Goal: Transaction & Acquisition: Purchase product/service

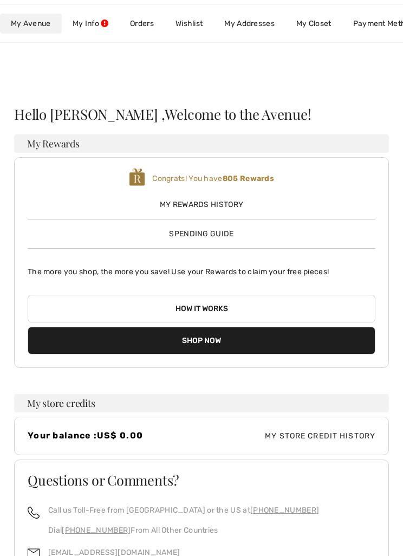
click at [224, 341] on button "Shop Now" at bounding box center [202, 341] width 348 height 28
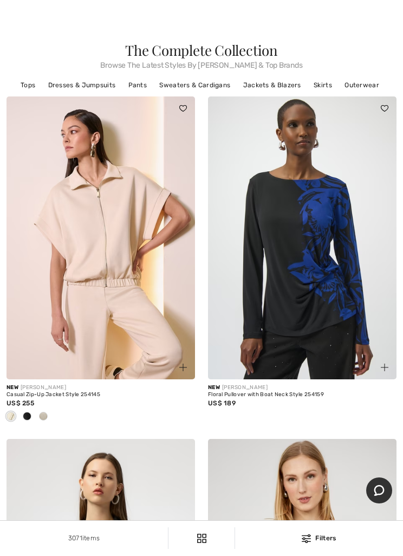
scroll to position [21, 0]
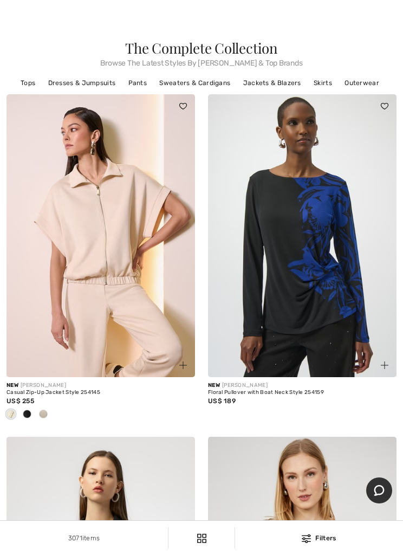
click at [117, 237] on img at bounding box center [101, 235] width 189 height 283
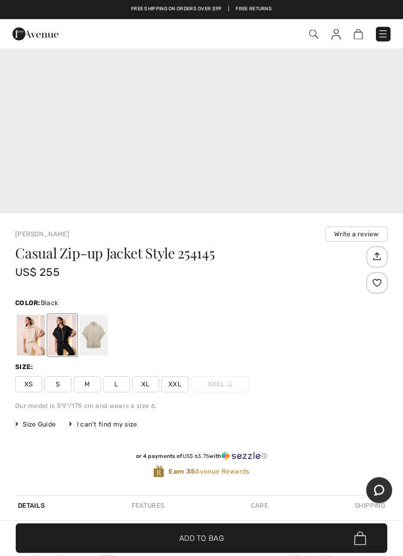
scroll to position [312, 0]
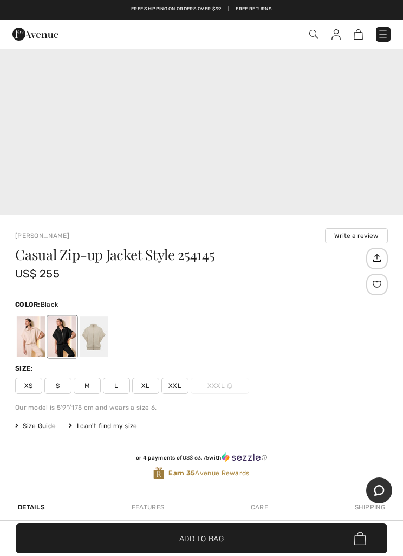
click at [25, 342] on div at bounding box center [31, 337] width 28 height 41
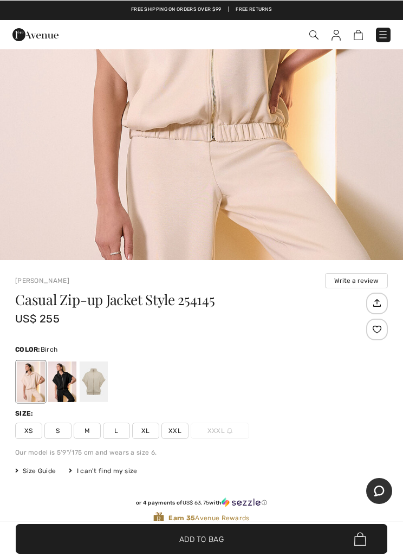
scroll to position [286, 0]
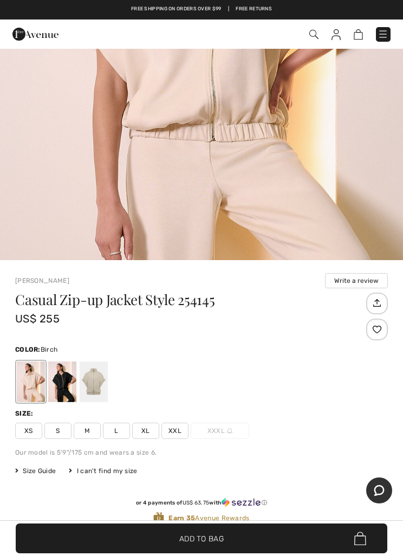
click at [96, 421] on div "Size: XS S M L XL XXL XXXL" at bounding box center [201, 424] width 373 height 30
click at [79, 436] on span "M" at bounding box center [87, 431] width 27 height 16
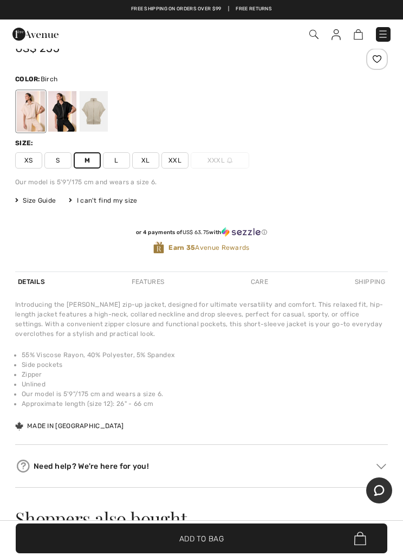
scroll to position [556, 0]
click at [212, 553] on span "✔ Added to Bag Add to Bag" at bounding box center [202, 539] width 372 height 30
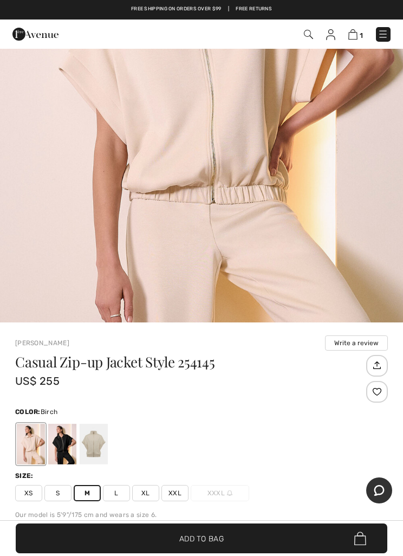
scroll to position [226, 0]
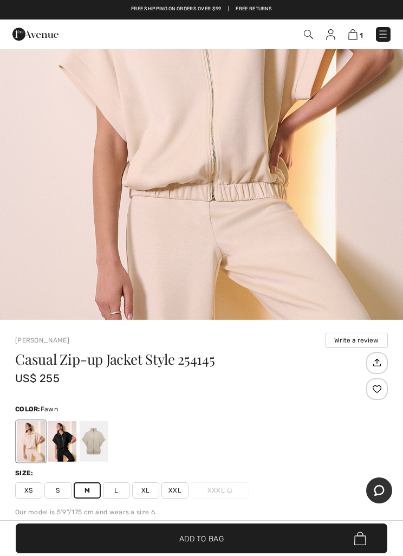
click at [98, 433] on div at bounding box center [94, 441] width 28 height 41
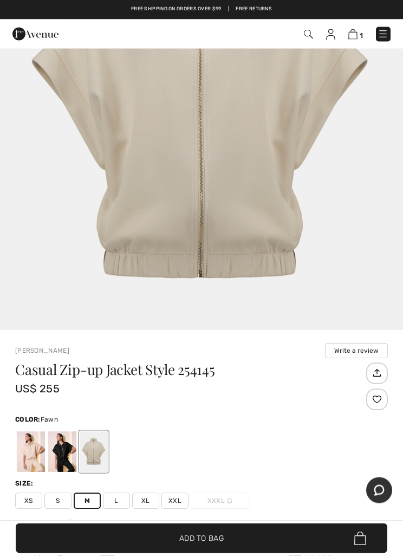
scroll to position [216, 0]
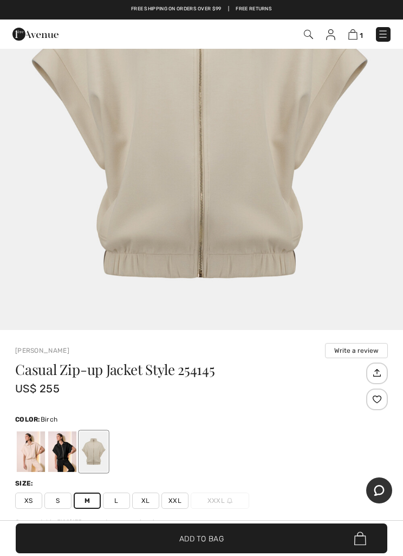
click at [28, 453] on div at bounding box center [31, 451] width 28 height 41
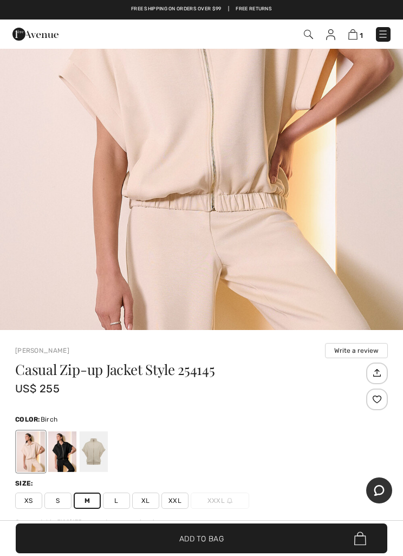
click at [104, 453] on div at bounding box center [94, 451] width 28 height 41
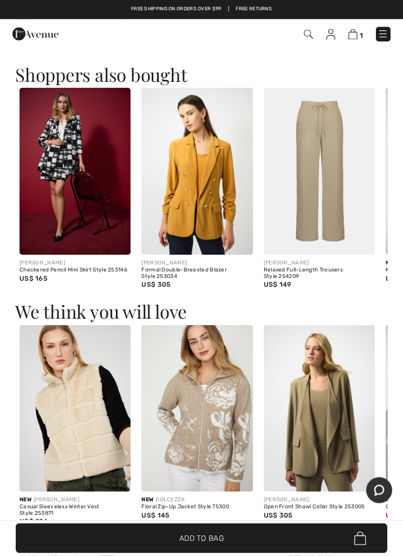
scroll to position [1000, 0]
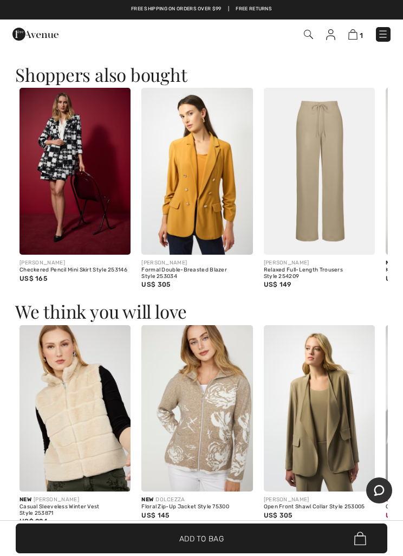
click at [325, 187] on img at bounding box center [319, 171] width 111 height 167
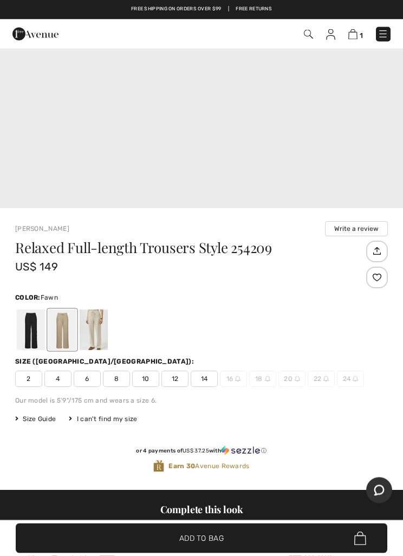
scroll to position [339, 0]
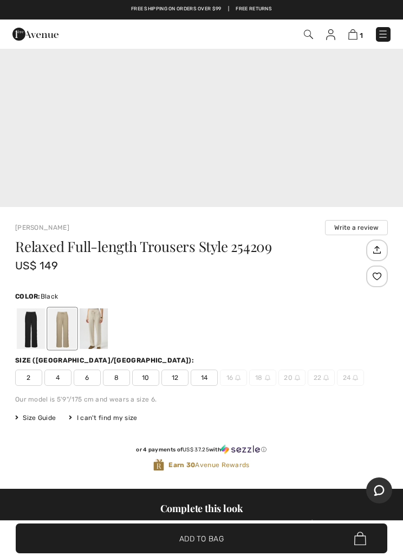
click at [28, 329] on div at bounding box center [31, 328] width 28 height 41
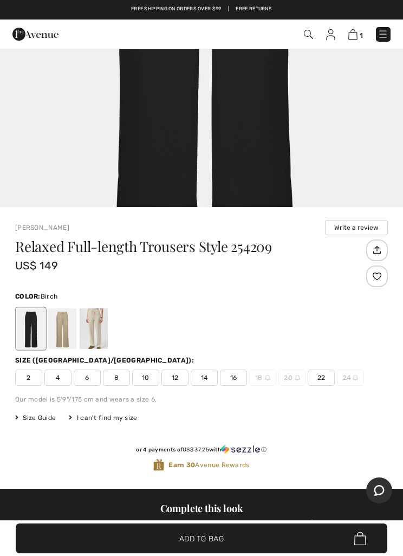
click at [100, 317] on div at bounding box center [94, 328] width 28 height 41
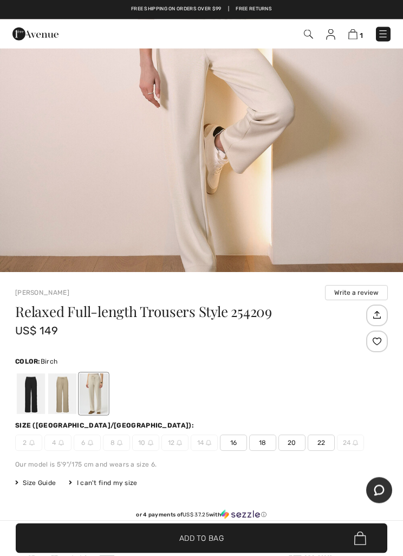
scroll to position [274, 0]
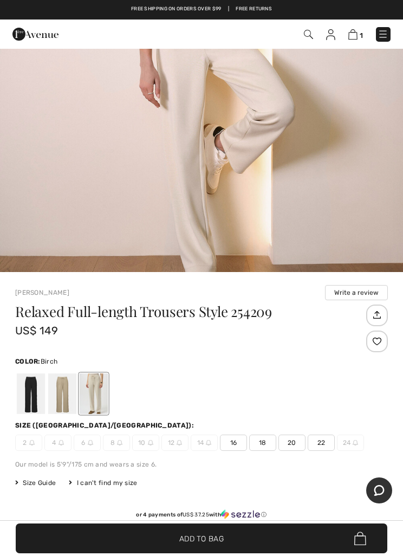
click at [60, 388] on div at bounding box center [62, 393] width 28 height 41
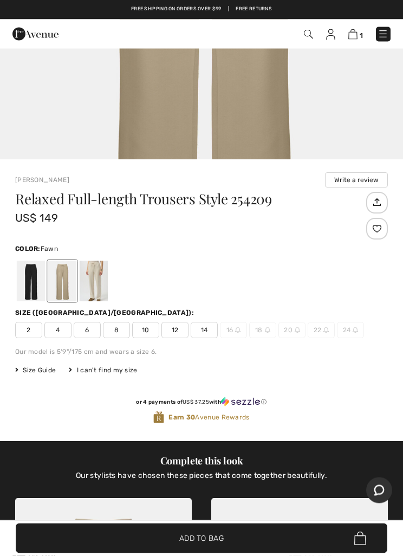
scroll to position [350, 0]
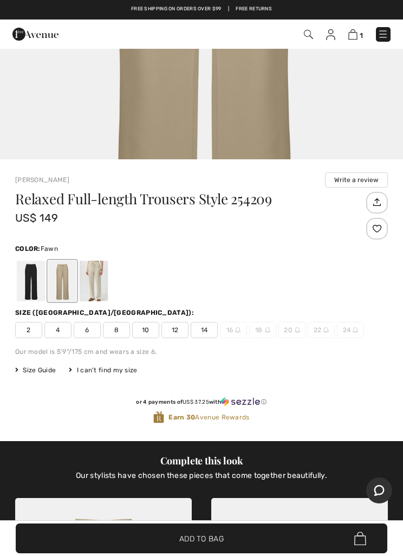
click at [116, 332] on span "8" at bounding box center [116, 330] width 27 height 16
click at [24, 286] on div at bounding box center [31, 281] width 28 height 41
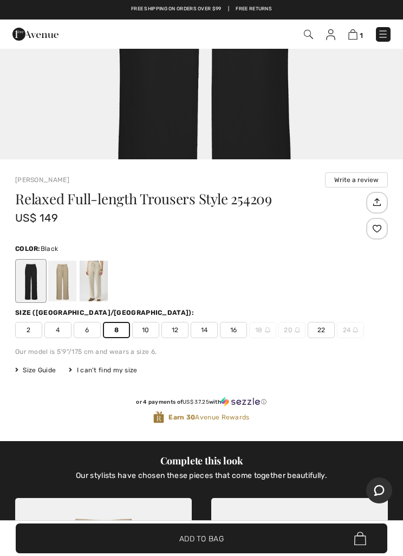
click at [30, 284] on div at bounding box center [31, 281] width 28 height 41
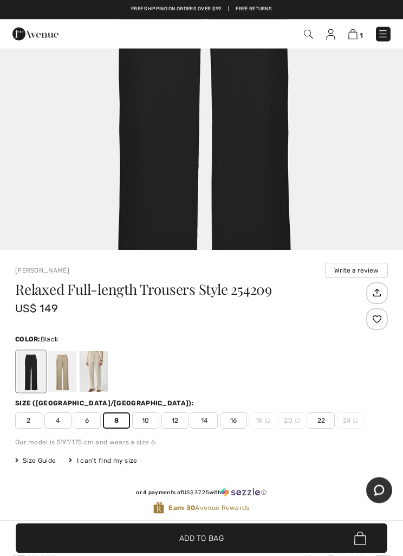
scroll to position [261, 0]
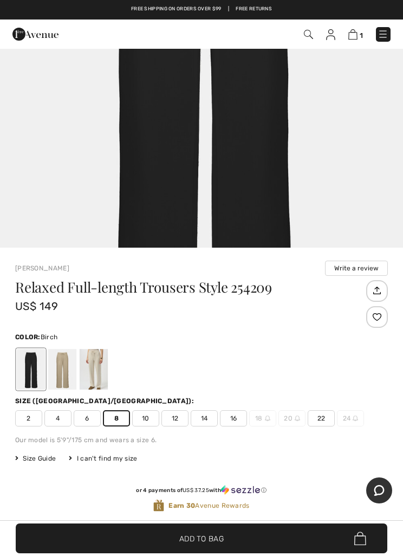
click at [101, 359] on div at bounding box center [94, 369] width 28 height 41
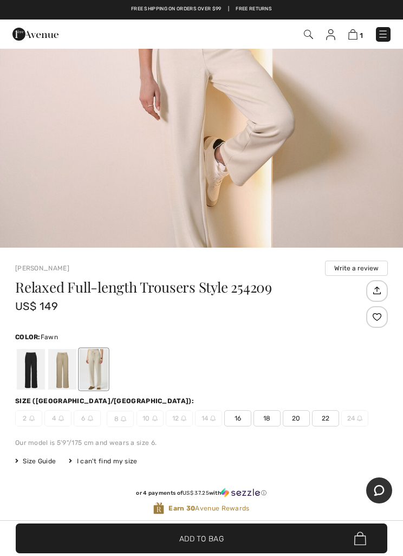
click at [58, 365] on div at bounding box center [62, 369] width 28 height 41
click at [64, 371] on div at bounding box center [62, 369] width 28 height 41
click at [99, 364] on div at bounding box center [94, 369] width 28 height 41
click at [61, 366] on div at bounding box center [62, 369] width 28 height 41
click at [25, 367] on div at bounding box center [31, 369] width 28 height 41
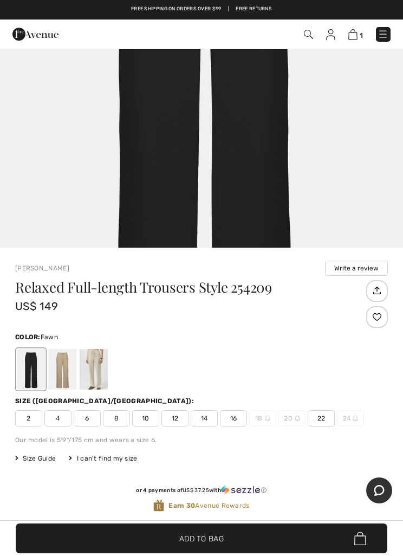
click at [60, 361] on div at bounding box center [62, 369] width 28 height 41
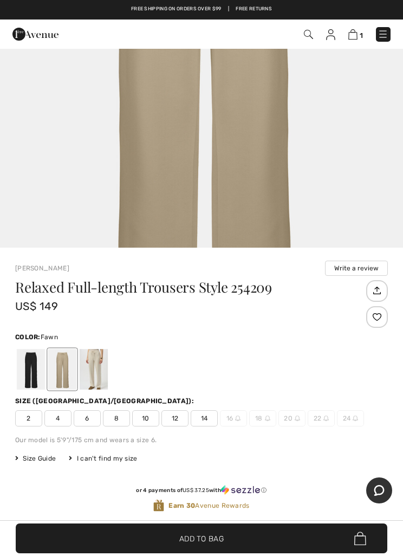
click at [119, 416] on span "8" at bounding box center [116, 418] width 27 height 16
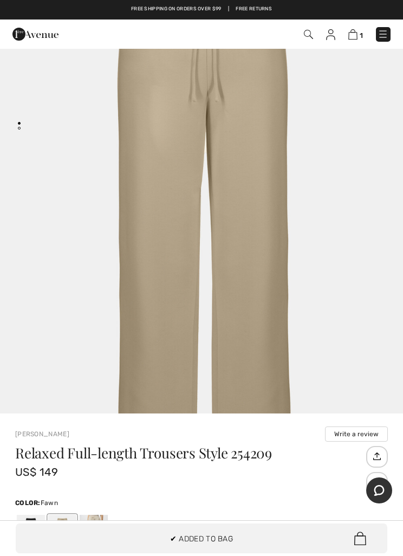
scroll to position [0, 0]
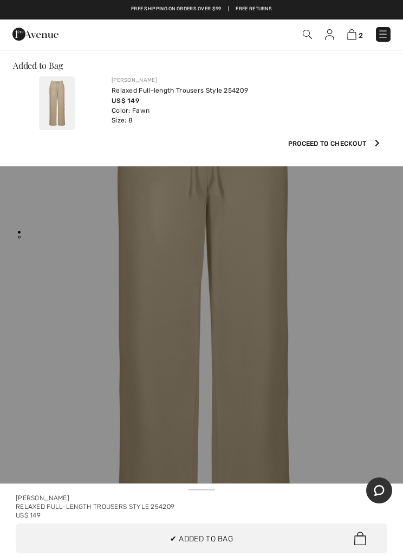
click at [347, 38] on link "2" at bounding box center [355, 34] width 16 height 11
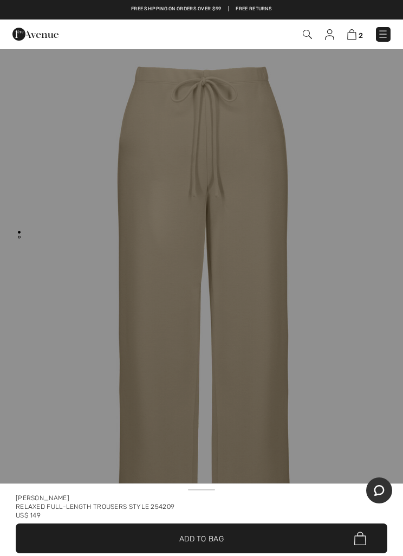
click at [349, 36] on img at bounding box center [351, 34] width 9 height 10
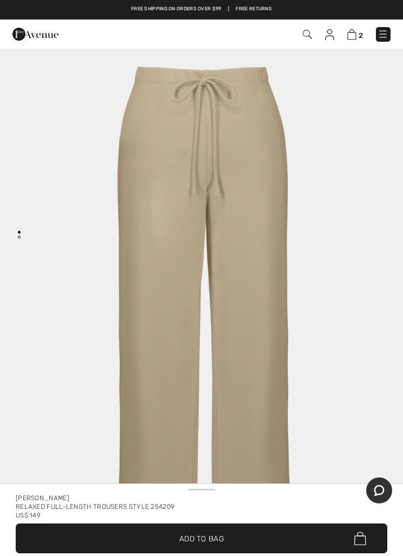
click at [351, 36] on img at bounding box center [351, 34] width 9 height 10
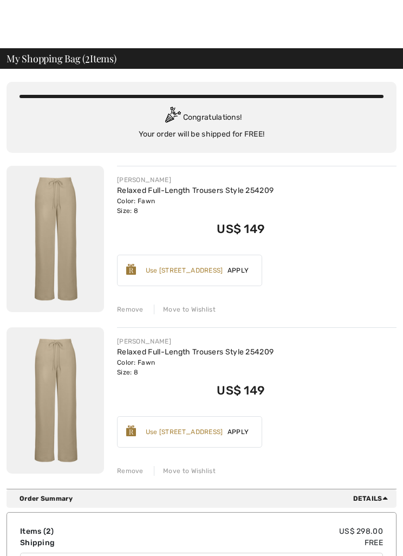
scroll to position [1, 0]
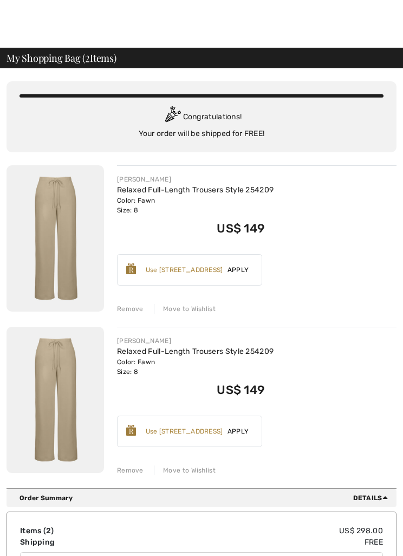
click at [134, 468] on div "Remove" at bounding box center [130, 471] width 27 height 10
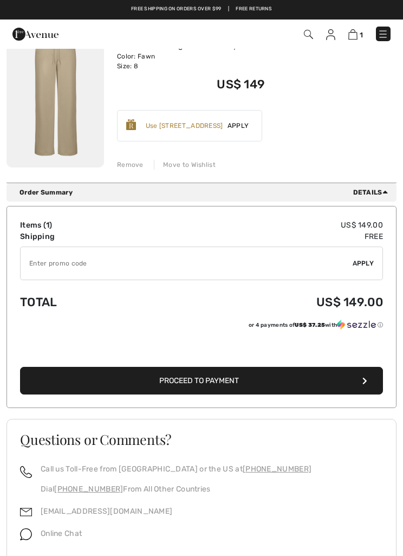
scroll to position [0, 0]
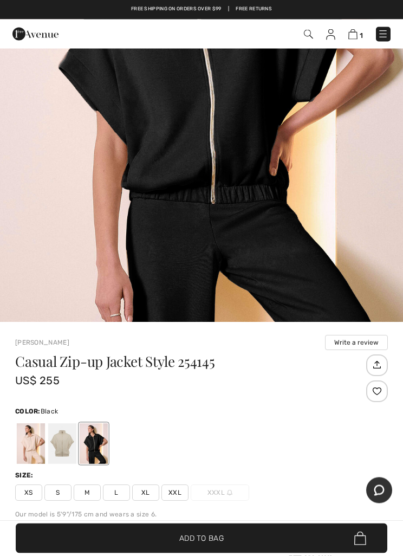
scroll to position [224, 0]
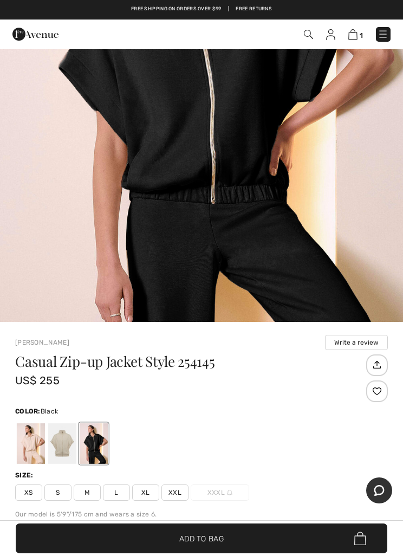
click at [62, 436] on div at bounding box center [62, 443] width 28 height 41
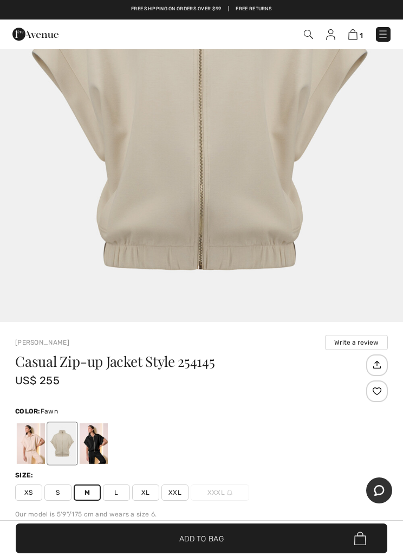
click at [218, 553] on span "✔ Added to Bag Add to Bag" at bounding box center [202, 539] width 372 height 30
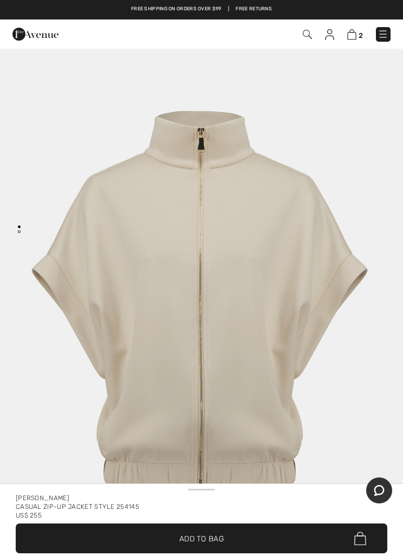
scroll to position [0, 0]
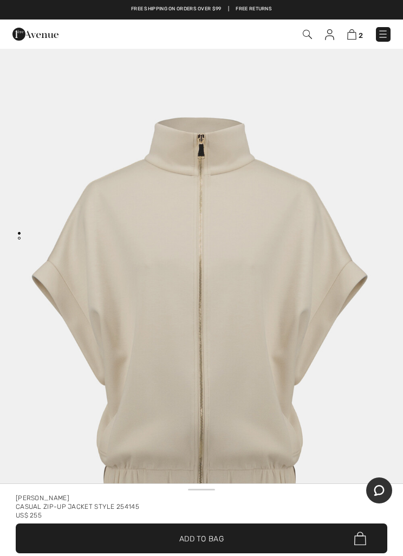
click at [354, 35] on img at bounding box center [351, 34] width 9 height 10
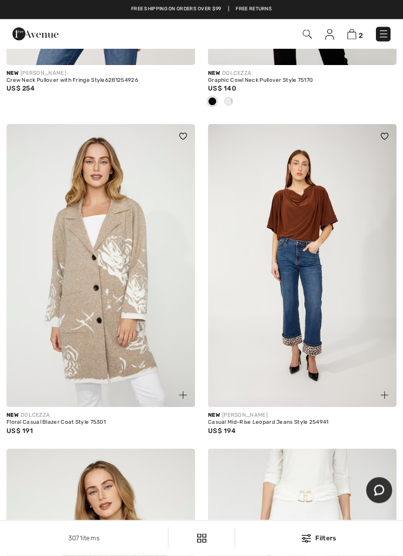
scroll to position [6852, 0]
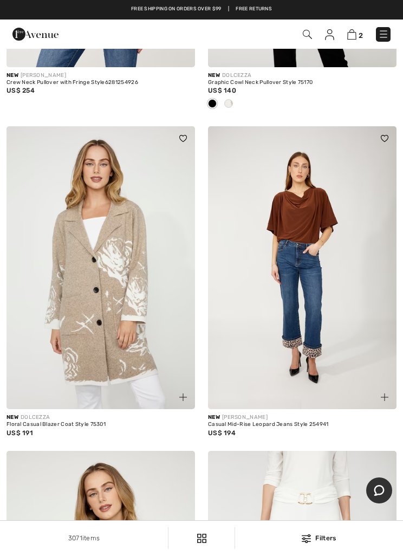
click at [388, 36] on img at bounding box center [383, 34] width 11 height 11
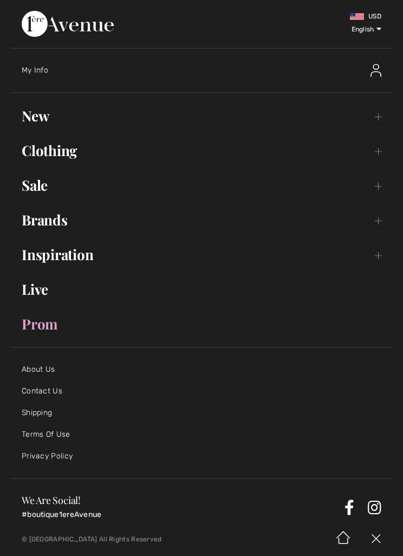
click at [28, 108] on link "New Toggle submenu" at bounding box center [202, 116] width 382 height 24
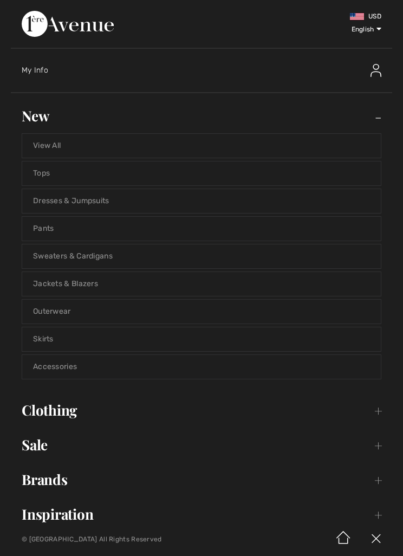
click at [81, 282] on link "Jackets & Blazers" at bounding box center [201, 284] width 359 height 24
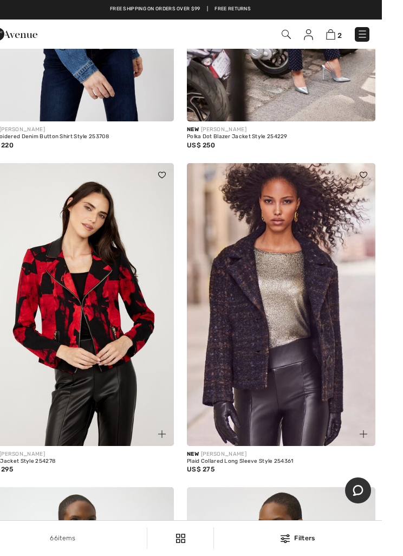
scroll to position [2357, 0]
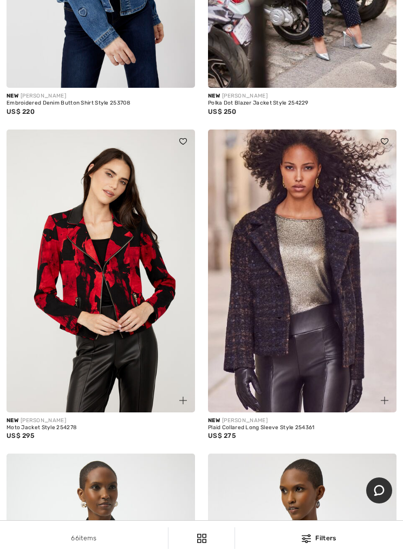
click at [310, 323] on img at bounding box center [302, 271] width 189 height 283
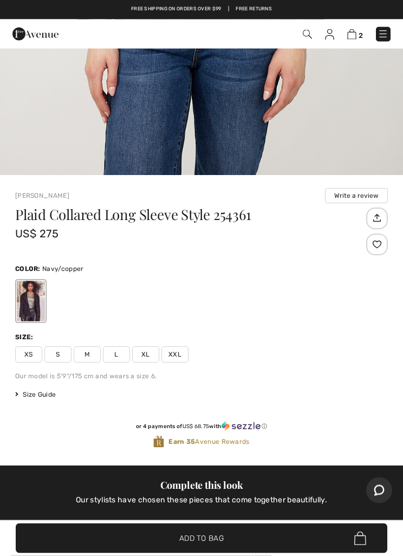
scroll to position [365, 0]
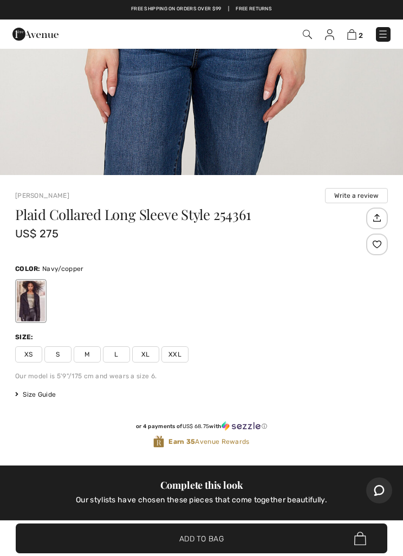
click at [108, 355] on span "L" at bounding box center [116, 354] width 27 height 16
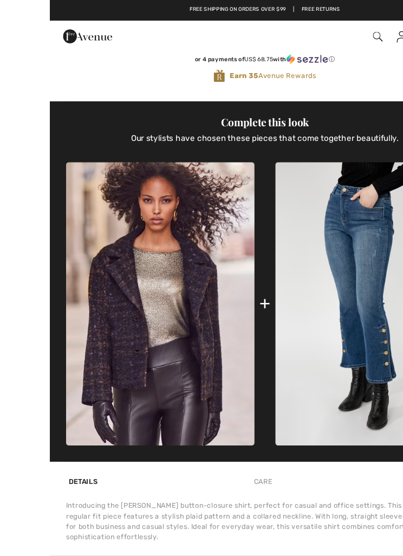
scroll to position [742, 0]
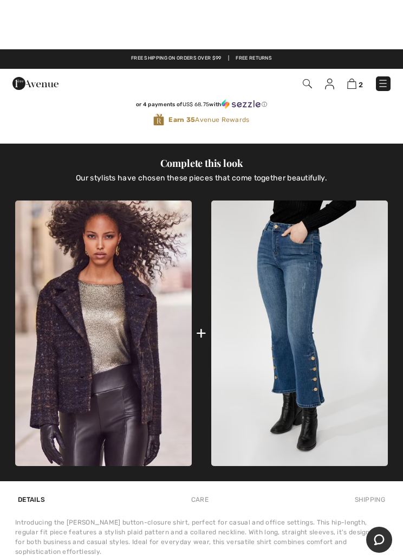
click at [221, 529] on li "100% Polyester" at bounding box center [205, 524] width 366 height 10
click at [231, 529] on li "100% Polyester" at bounding box center [205, 524] width 366 height 10
click at [212, 556] on div "Introducing the [PERSON_NAME] button-closure shirt, perfect for casual and offi…" at bounding box center [201, 529] width 373 height 122
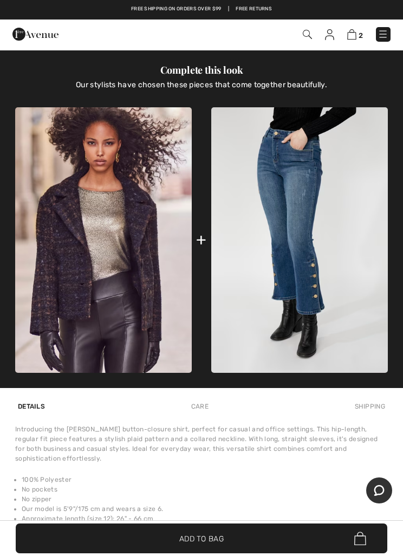
click at [217, 544] on span "Add to Bag" at bounding box center [201, 538] width 44 height 11
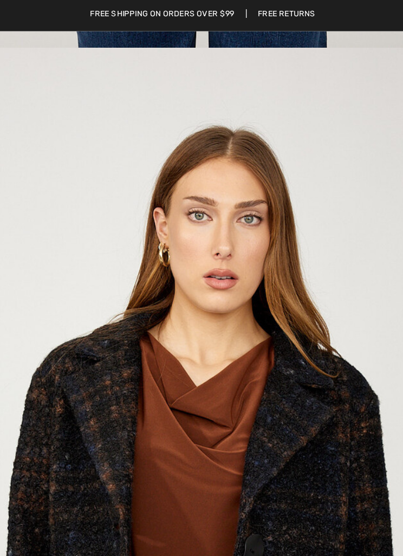
scroll to position [3014, 0]
